Goal: Navigation & Orientation: Find specific page/section

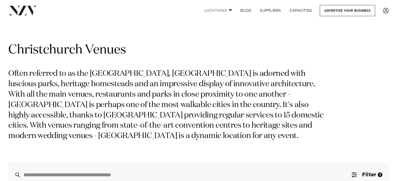
click at [226, 10] on link "Locations" at bounding box center [218, 10] width 37 height 11
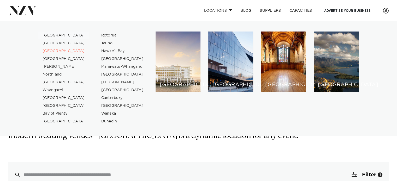
click at [54, 35] on link "[GEOGRAPHIC_DATA]" at bounding box center [63, 36] width 51 height 8
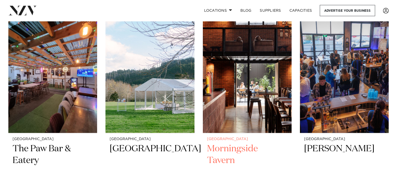
scroll to position [6576, 0]
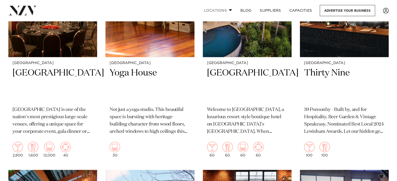
click at [221, 10] on link "Locations" at bounding box center [218, 10] width 37 height 11
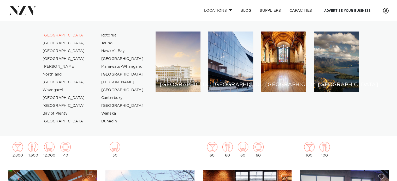
click at [98, 13] on link at bounding box center [63, 10] width 110 height 9
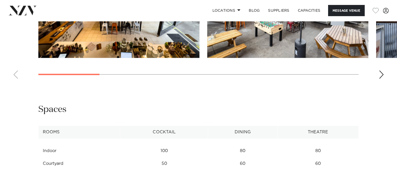
scroll to position [626, 0]
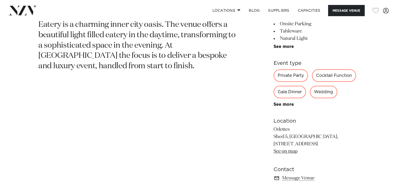
scroll to position [365, 0]
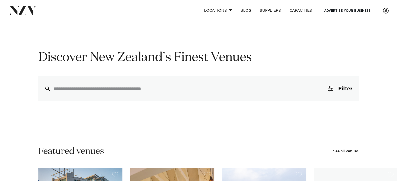
scroll to position [26, 0]
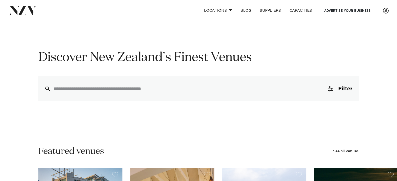
click at [16, 8] on img at bounding box center [22, 10] width 28 height 9
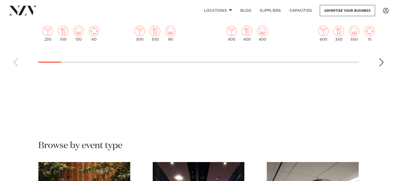
scroll to position [365, 0]
